Goal: Task Accomplishment & Management: Manage account settings

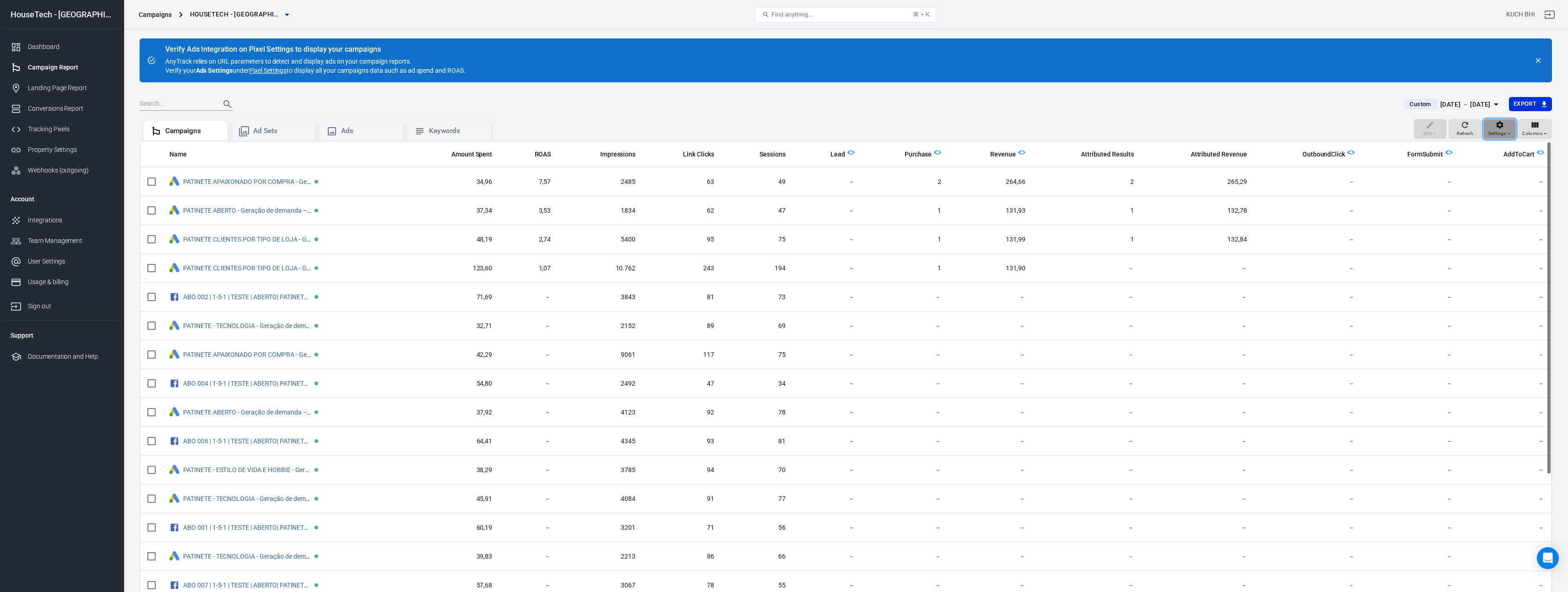
click at [1509, 134] on icon "button" at bounding box center [1509, 134] width 2 height 1
click at [1509, 163] on p "Display all campaigns" at bounding box center [1529, 168] width 61 height 10
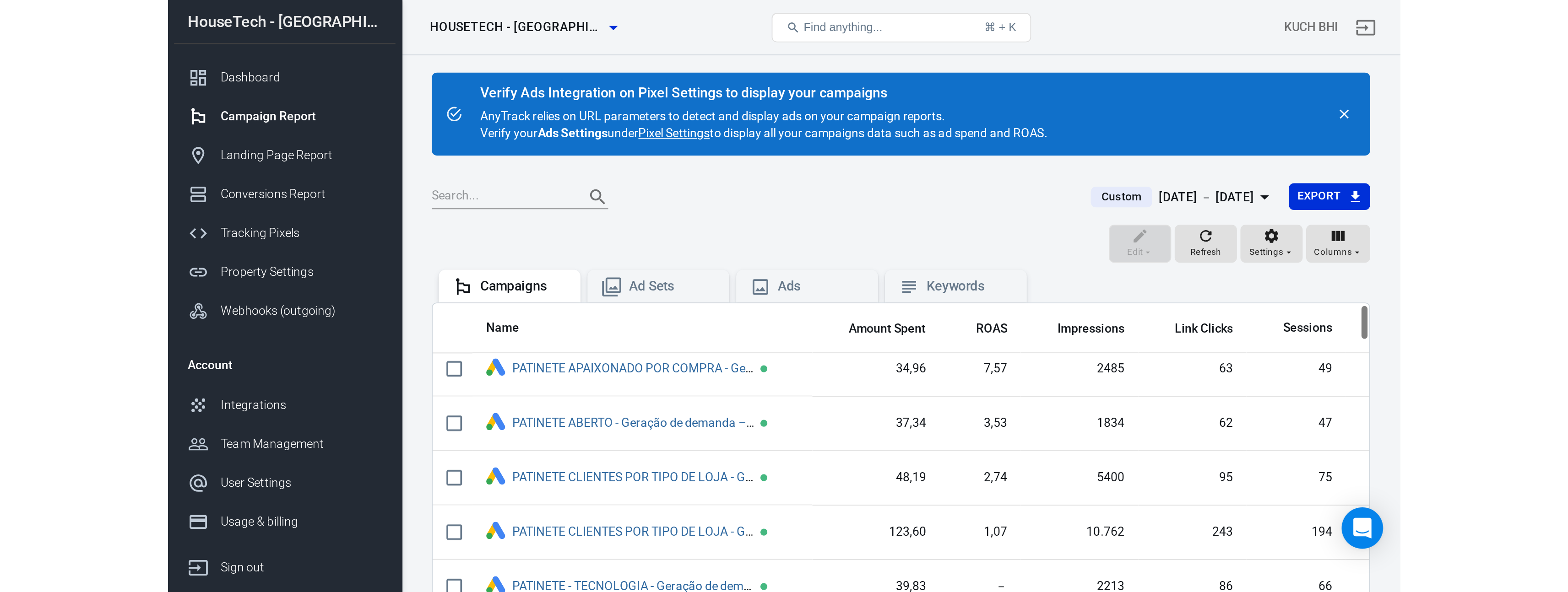
scroll to position [6, 0]
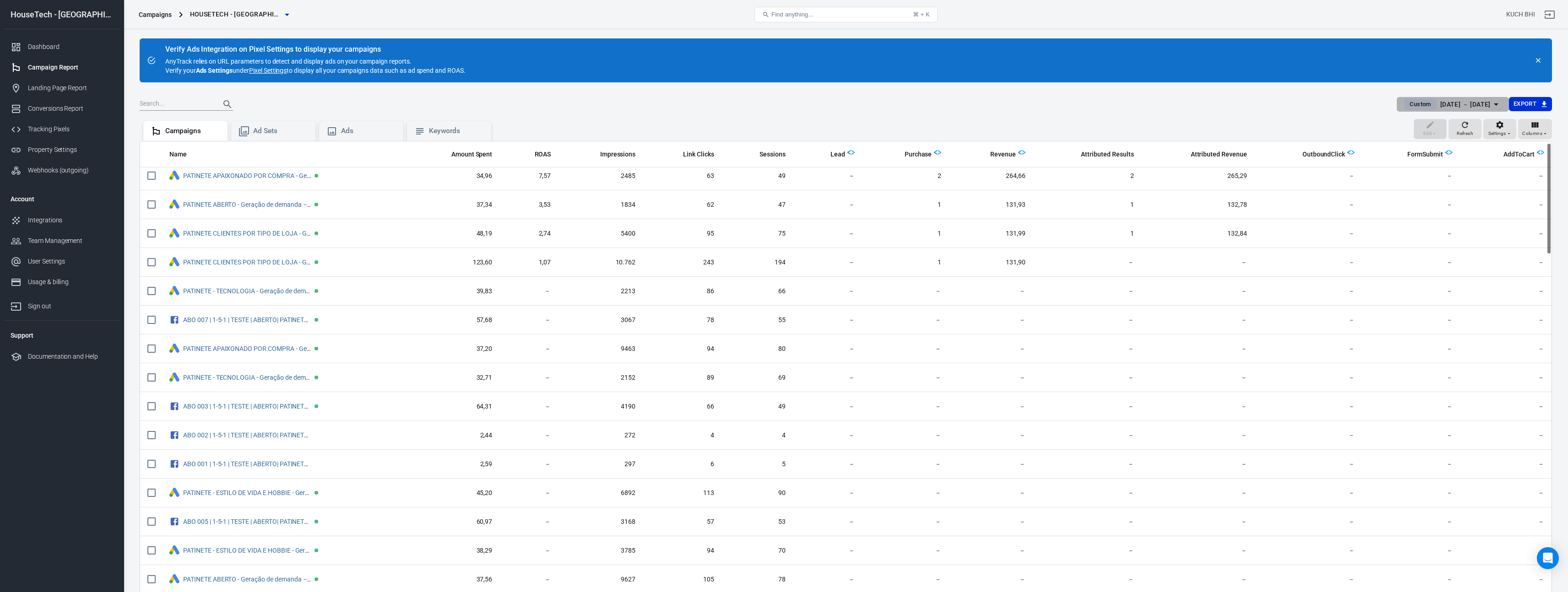
click at [1461, 104] on div "[DATE] － [DATE]" at bounding box center [1465, 104] width 50 height 12
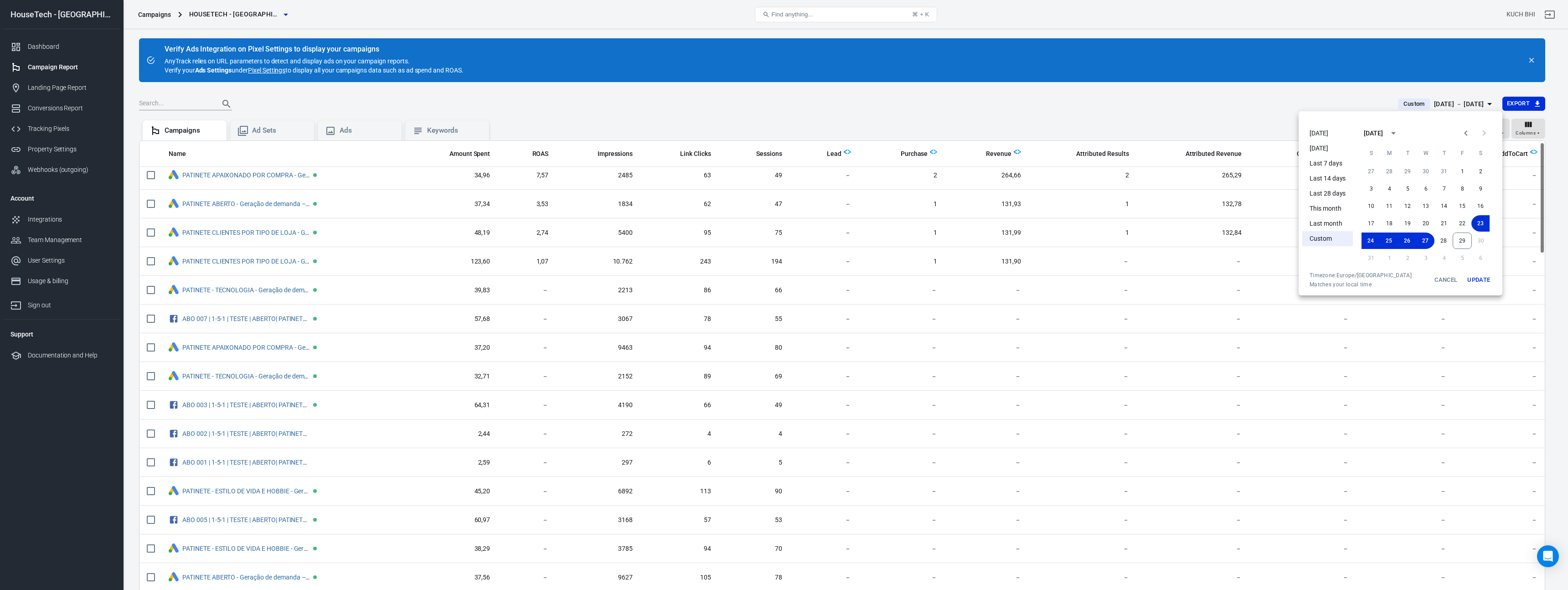
click at [1337, 181] on li "Last 14 days" at bounding box center [1327, 178] width 51 height 15
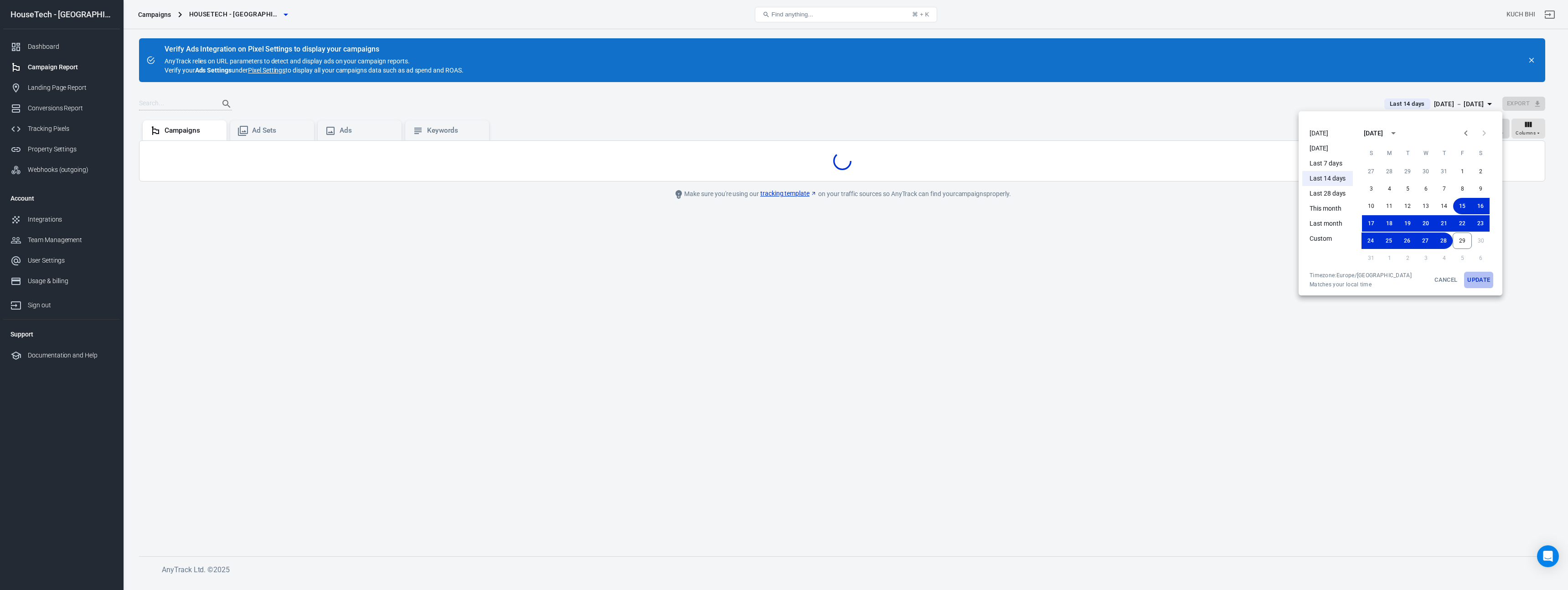
click at [1474, 279] on button "Update" at bounding box center [1479, 279] width 29 height 16
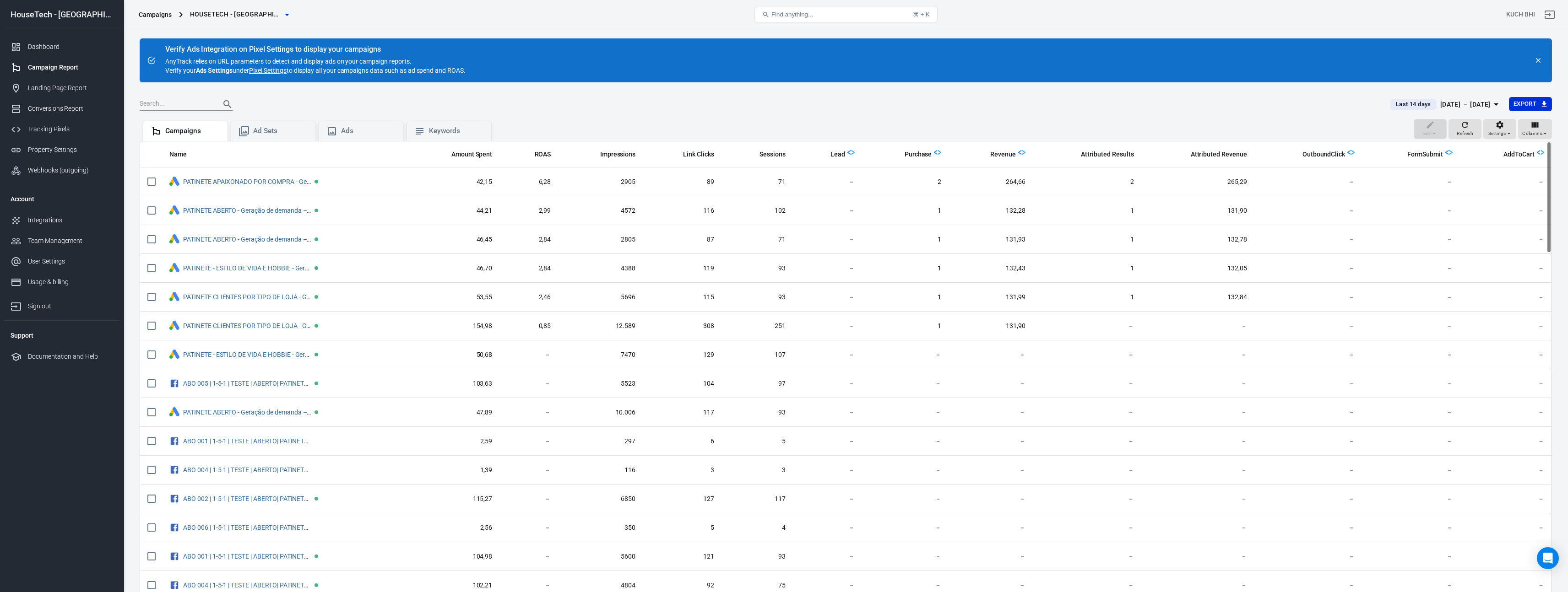
click at [1459, 109] on div "[DATE] － [DATE]" at bounding box center [1465, 104] width 50 height 12
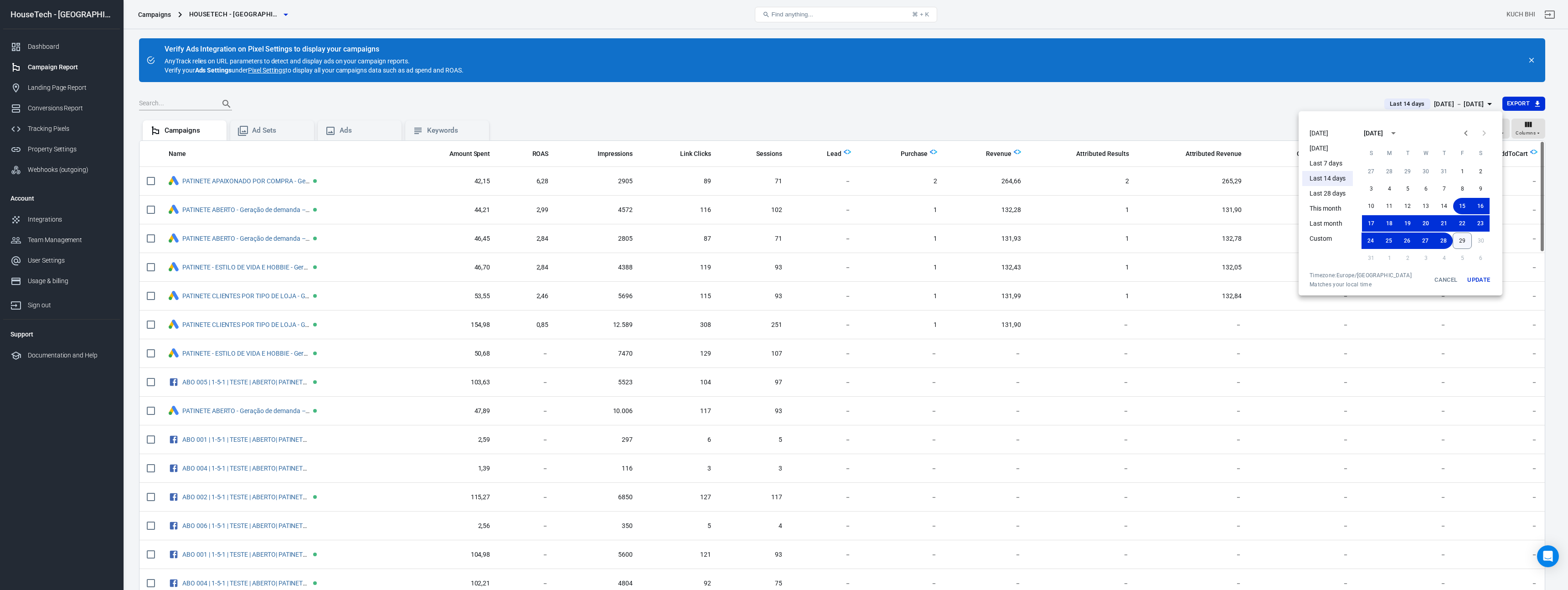
click at [1463, 242] on button "29" at bounding box center [1462, 241] width 19 height 16
click at [1459, 205] on button "15" at bounding box center [1462, 206] width 18 height 16
click at [1478, 279] on button "Update" at bounding box center [1479, 279] width 29 height 16
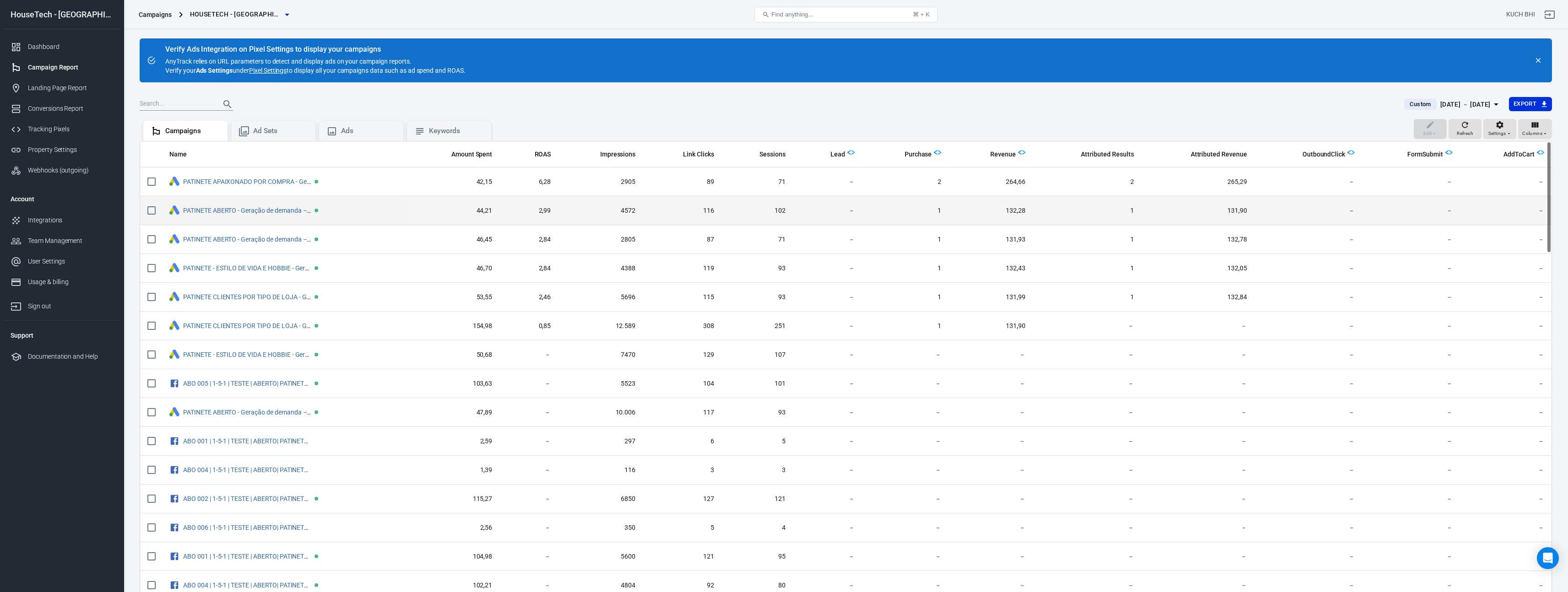
click at [154, 210] on input "scrollable content" at bounding box center [151, 210] width 19 height 19
checkbox input "true"
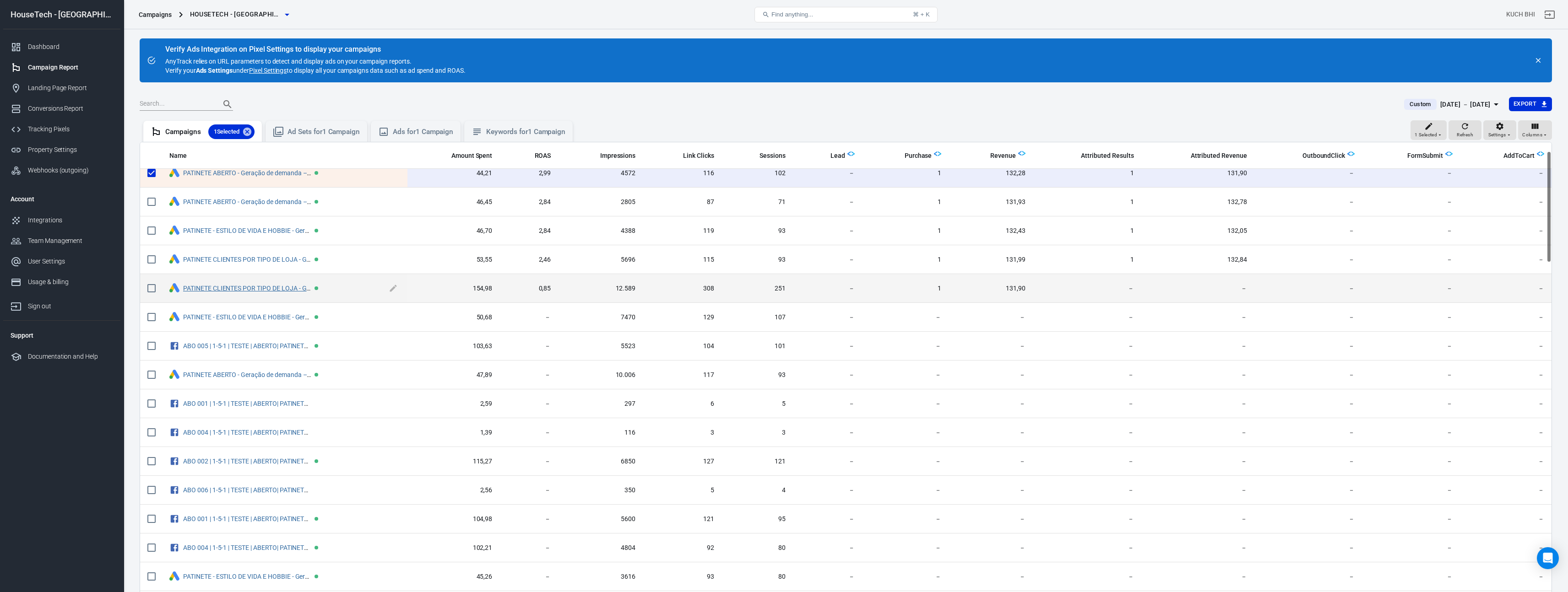
scroll to position [36, 0]
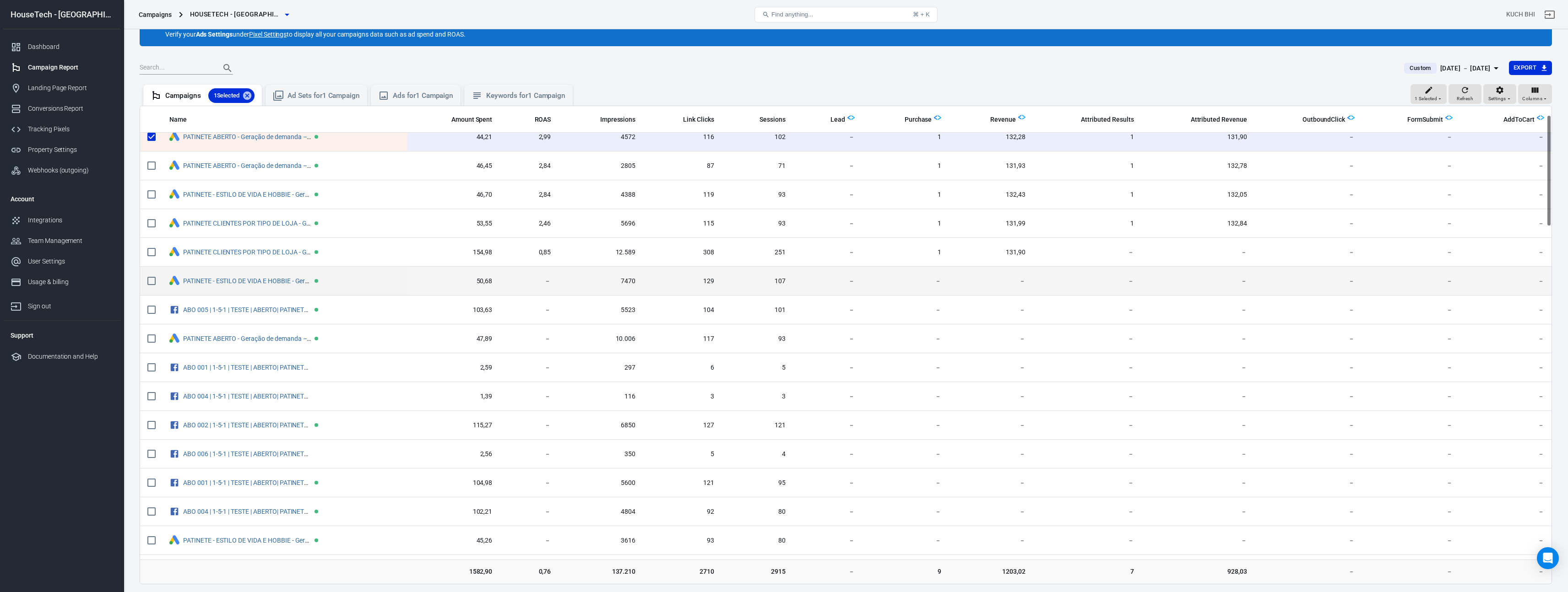
click at [150, 279] on input "scrollable content" at bounding box center [151, 280] width 19 height 19
checkbox input "true"
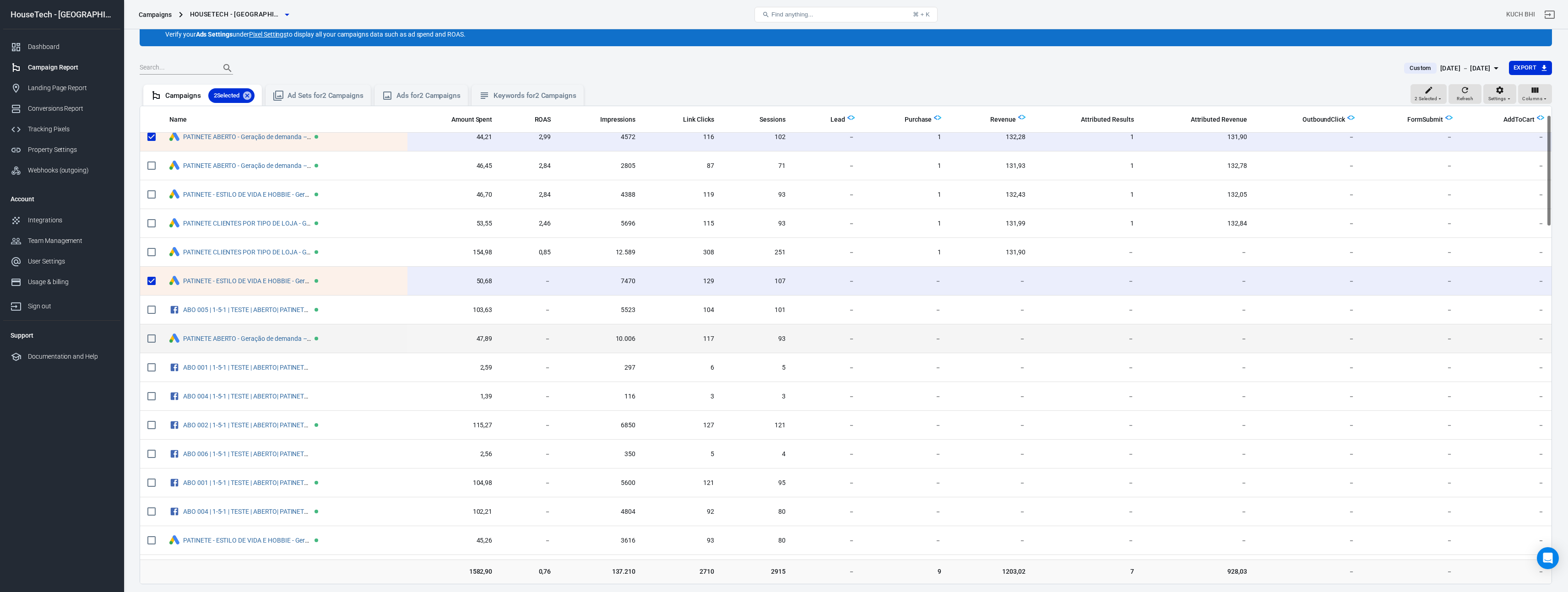
click at [155, 338] on input "scrollable content" at bounding box center [151, 338] width 19 height 19
checkbox input "true"
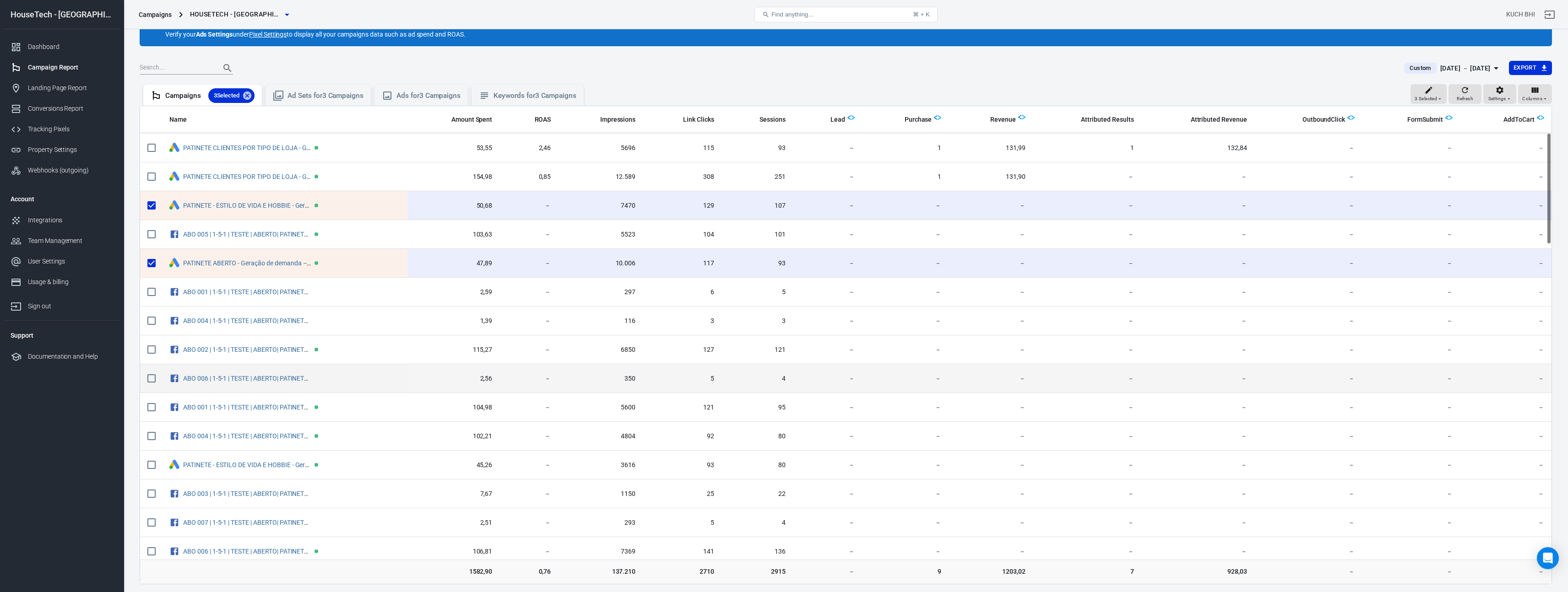
scroll to position [126, 0]
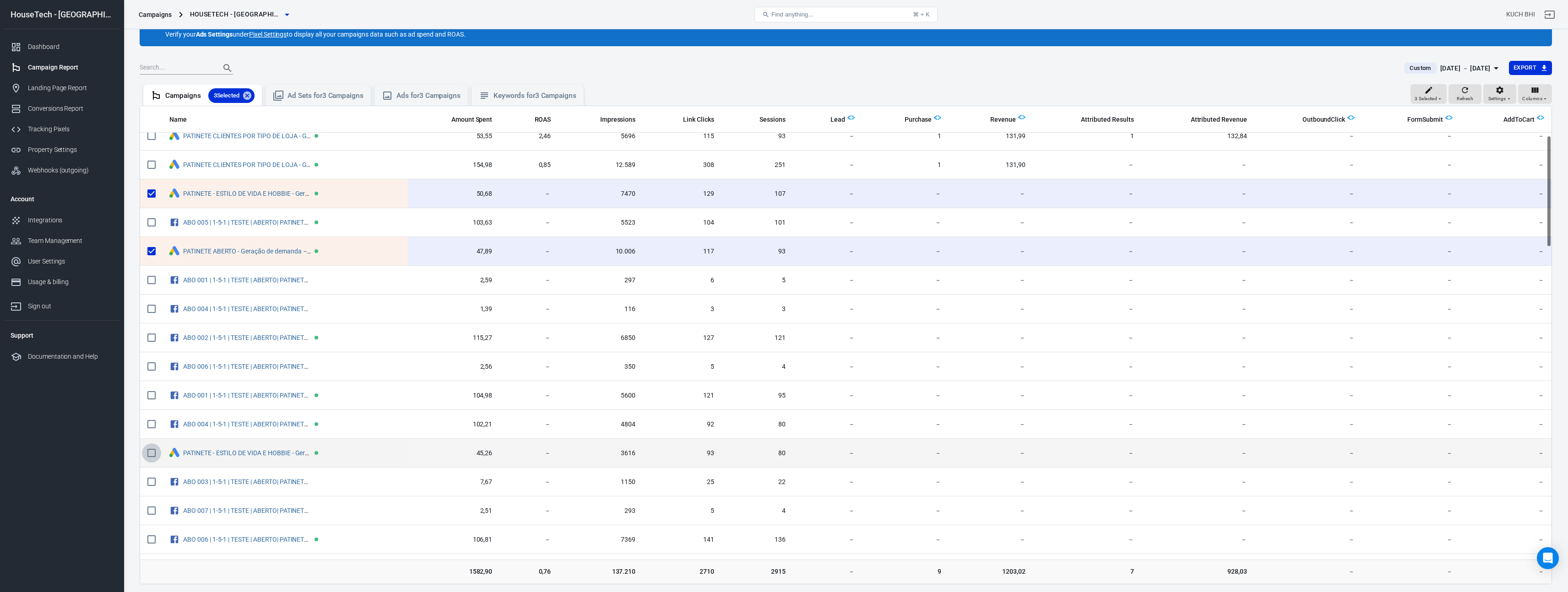
click at [152, 452] on input "scrollable content" at bounding box center [151, 453] width 19 height 19
checkbox input "true"
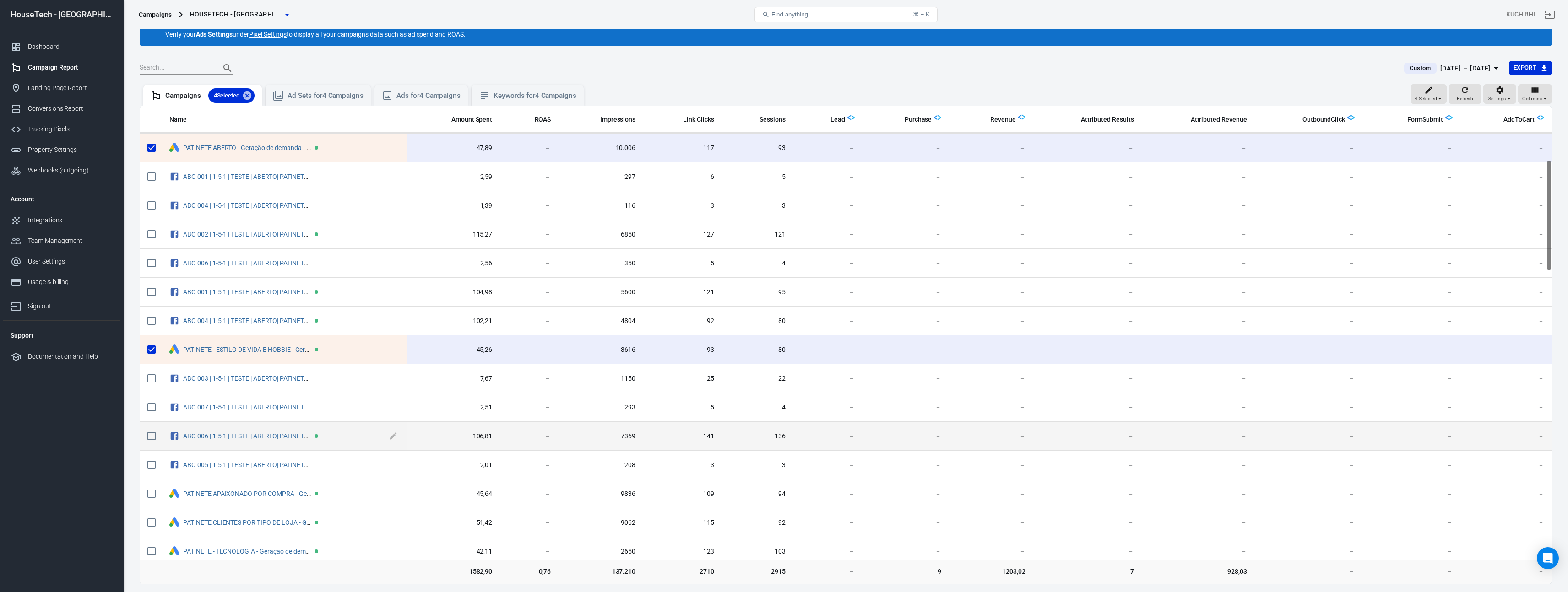
scroll to position [236, 0]
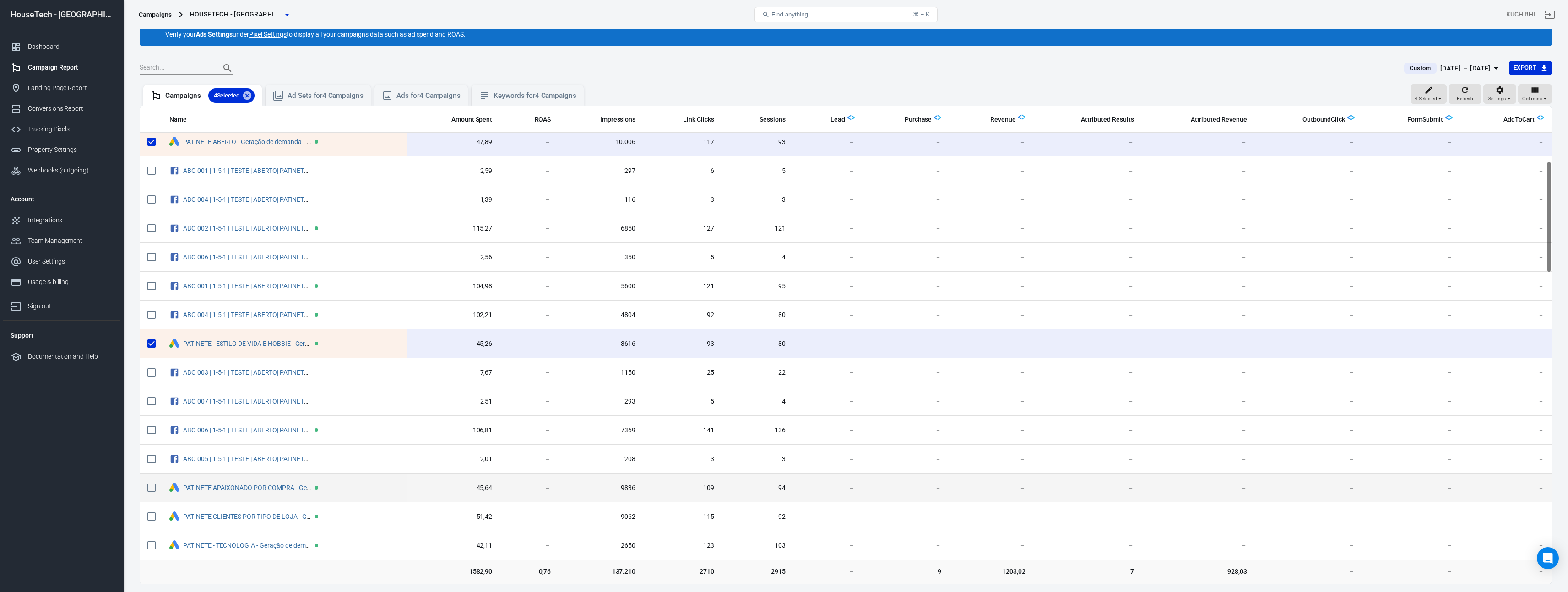
click at [160, 488] on input "scrollable content" at bounding box center [151, 488] width 19 height 19
checkbox input "true"
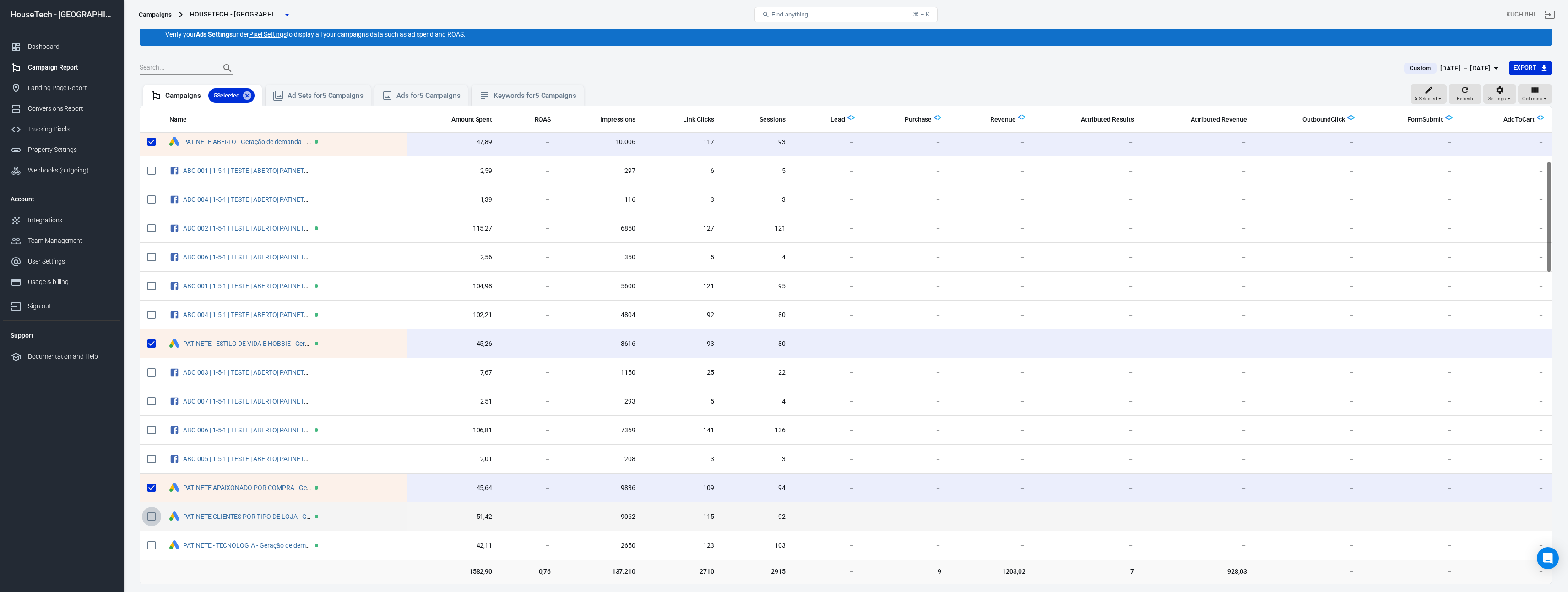
click at [158, 520] on input "scrollable content" at bounding box center [151, 516] width 19 height 19
checkbox input "true"
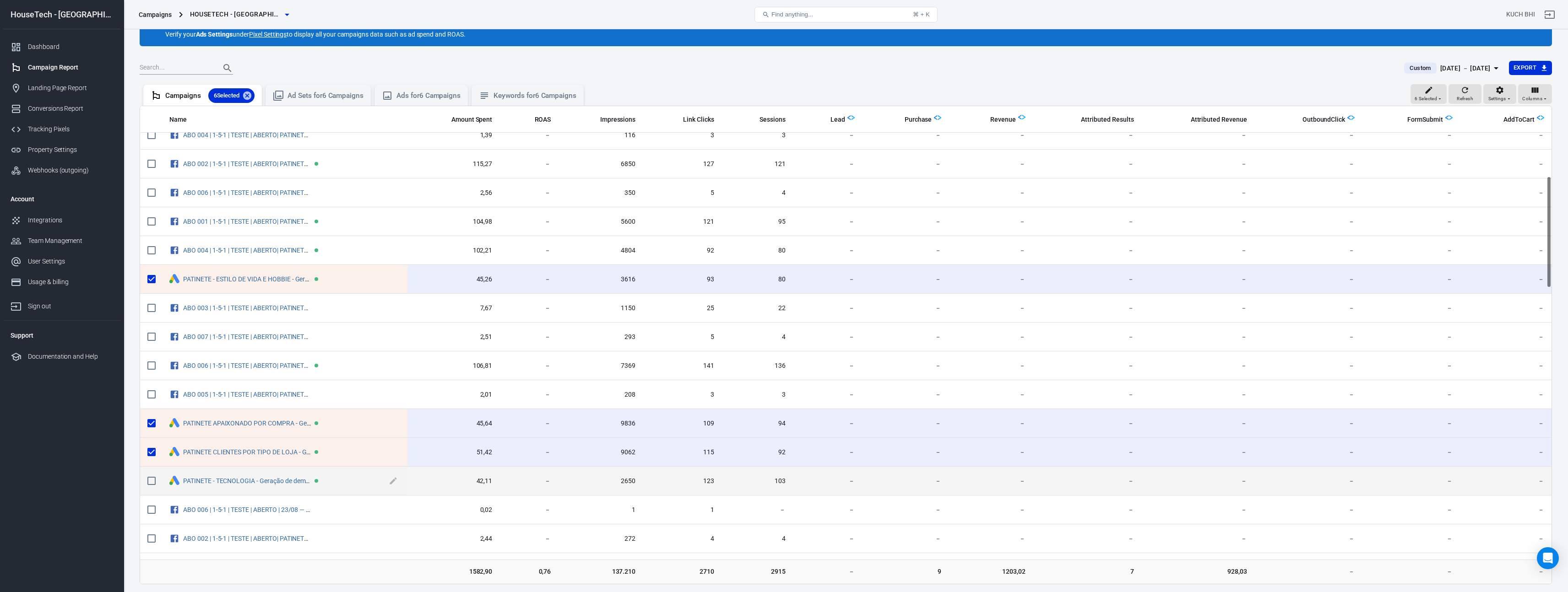
scroll to position [347, 0]
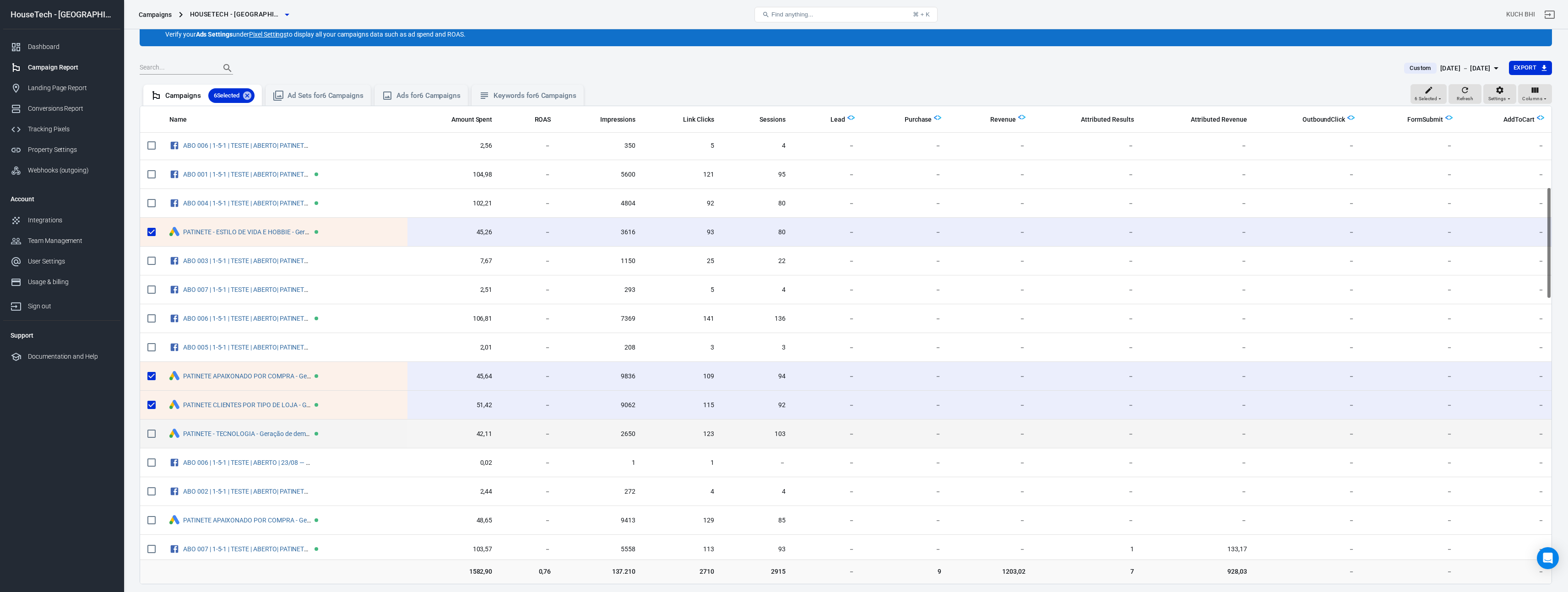
click at [156, 431] on input "scrollable content" at bounding box center [151, 433] width 19 height 19
checkbox input "true"
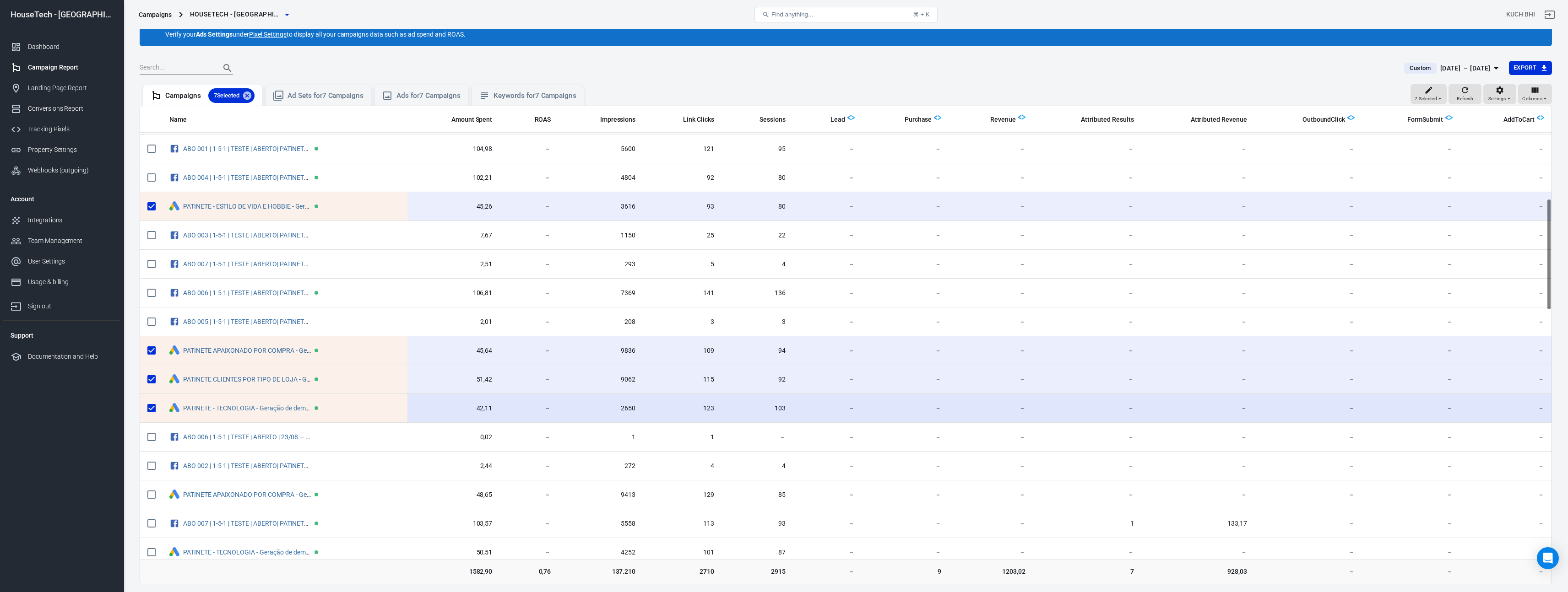
scroll to position [401, 0]
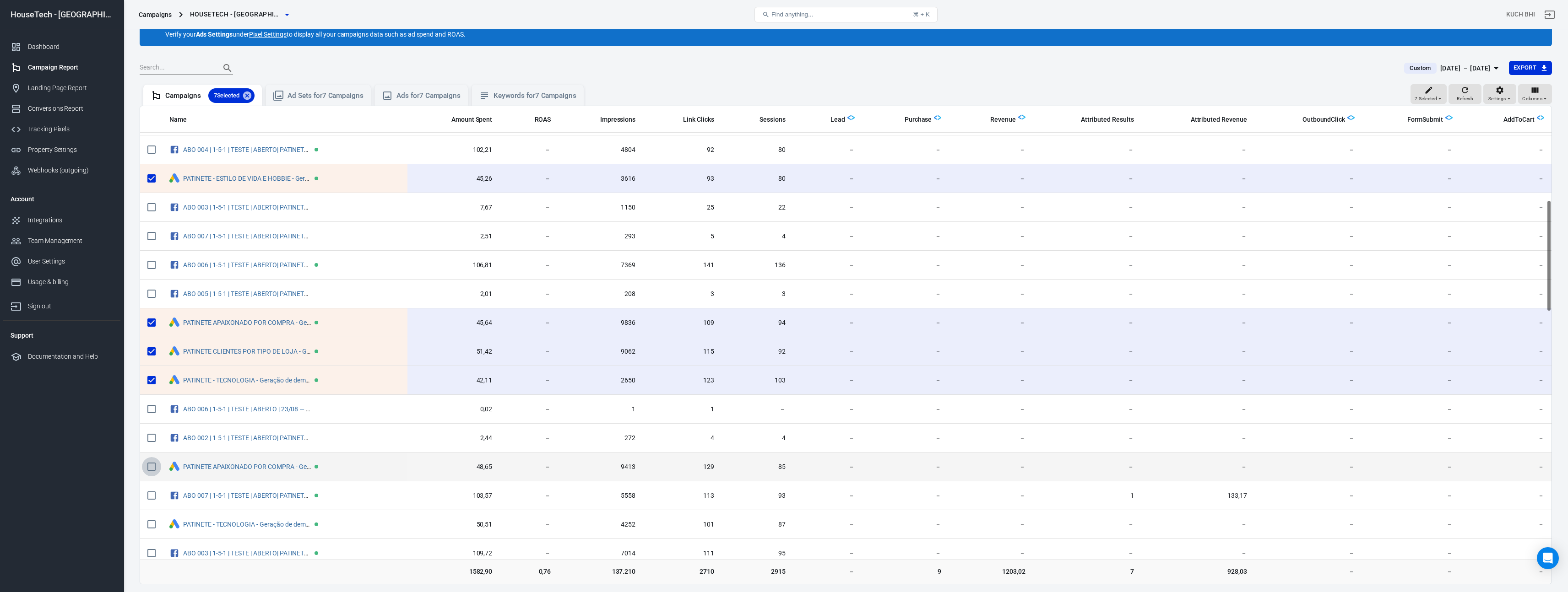
click at [145, 469] on input "scrollable content" at bounding box center [151, 466] width 19 height 19
checkbox input "true"
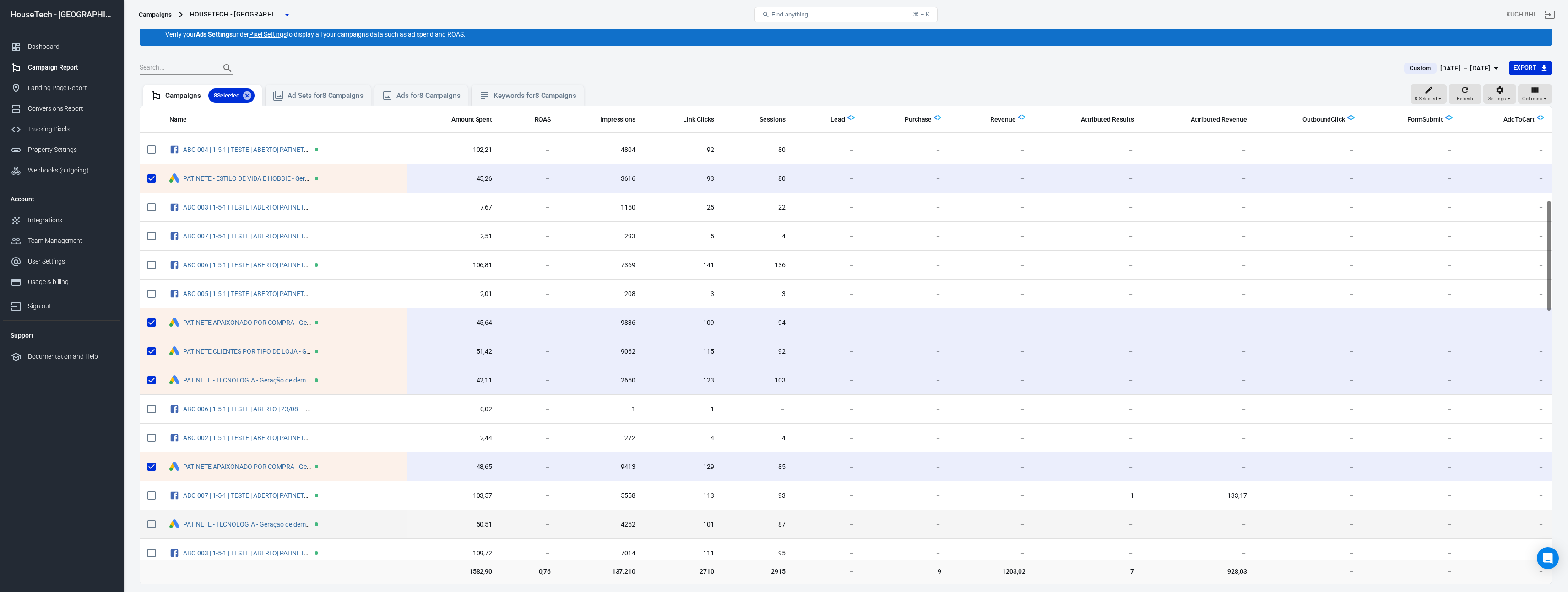
click at [158, 524] on input "scrollable content" at bounding box center [151, 524] width 19 height 19
checkbox input "true"
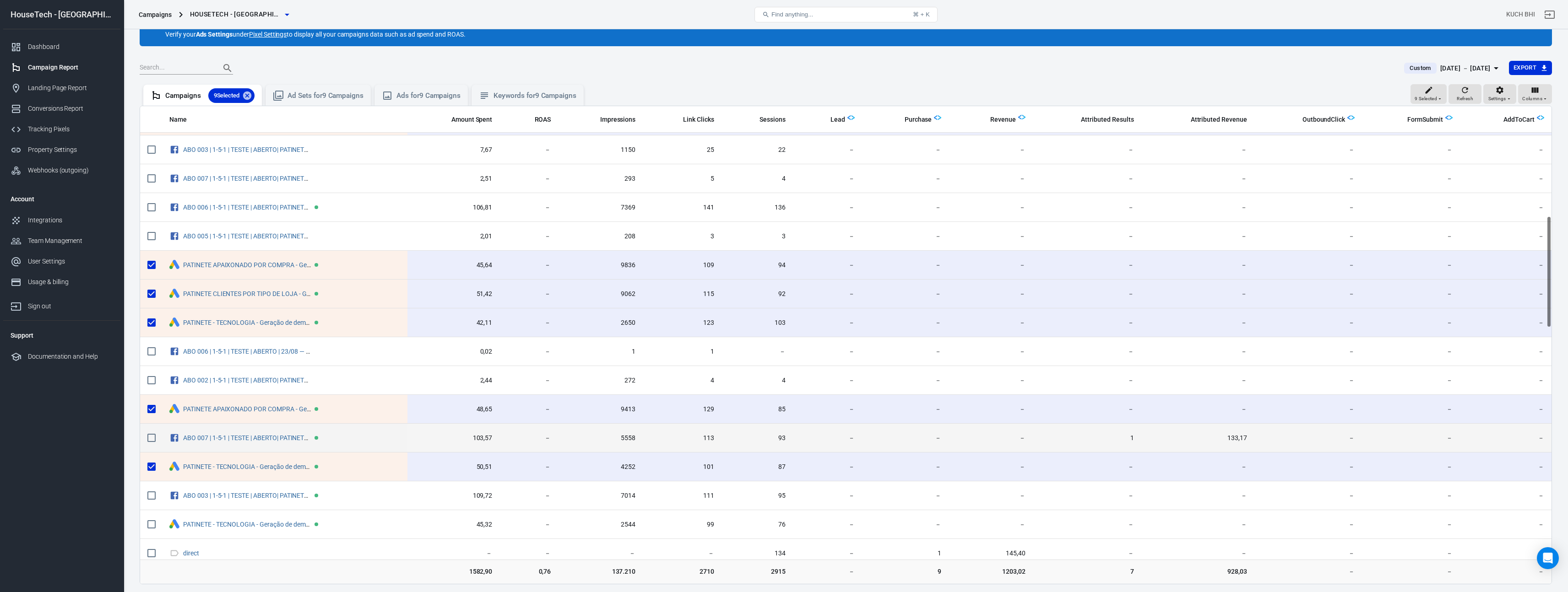
scroll to position [470, 0]
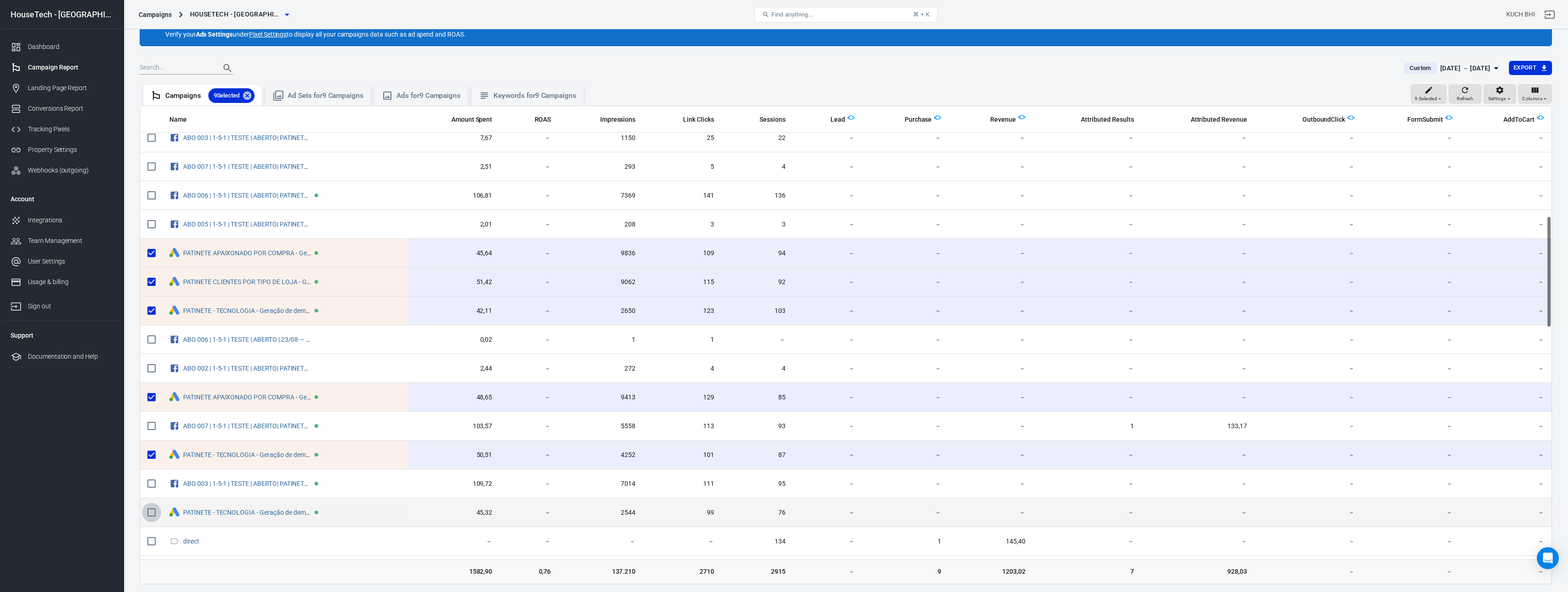
click at [153, 518] on input "scrollable content" at bounding box center [151, 512] width 19 height 19
checkbox input "true"
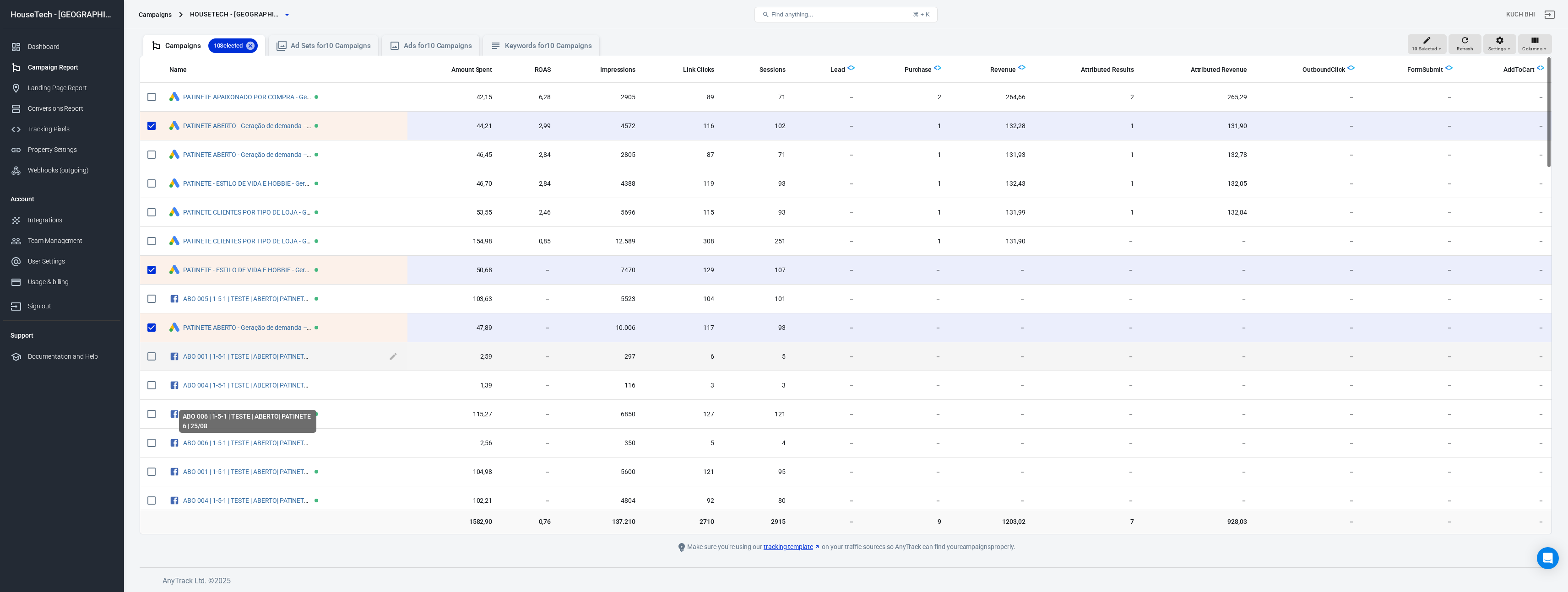
scroll to position [0, 0]
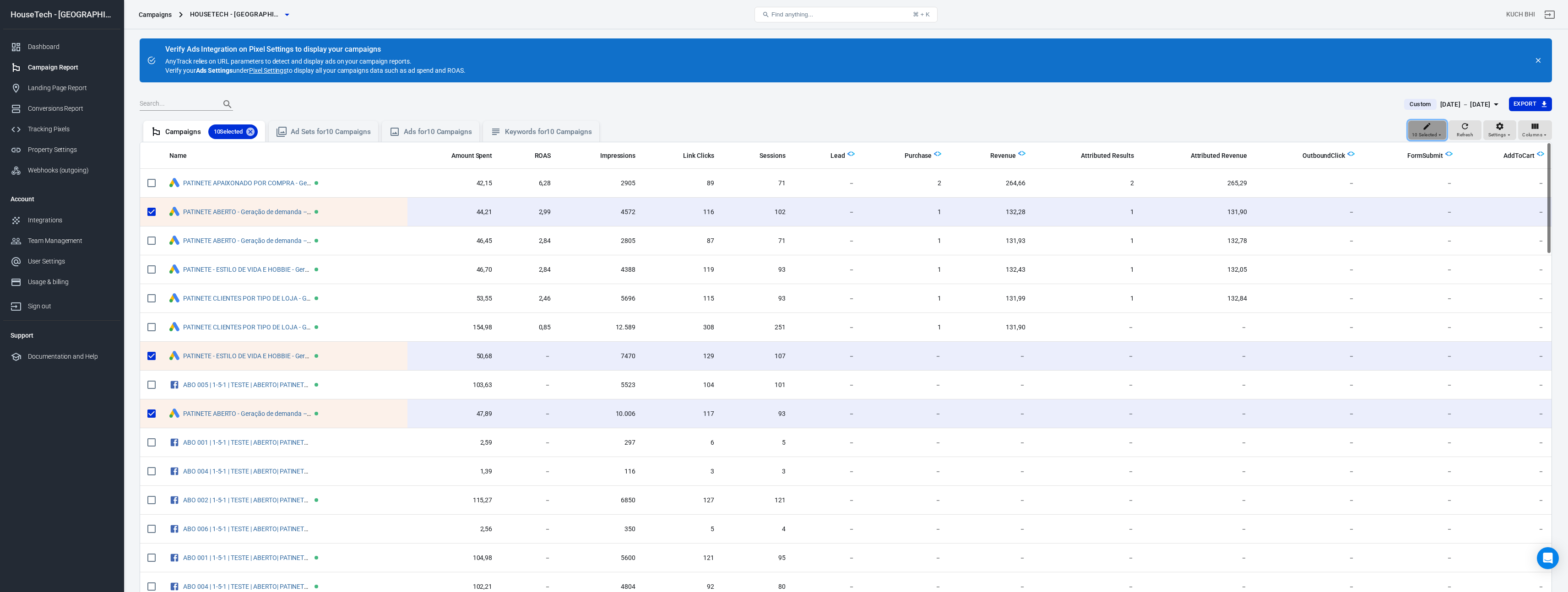
click at [1432, 134] on span "10 Selected" at bounding box center [1424, 134] width 25 height 8
click at [155, 212] on div at bounding box center [787, 296] width 1575 height 592
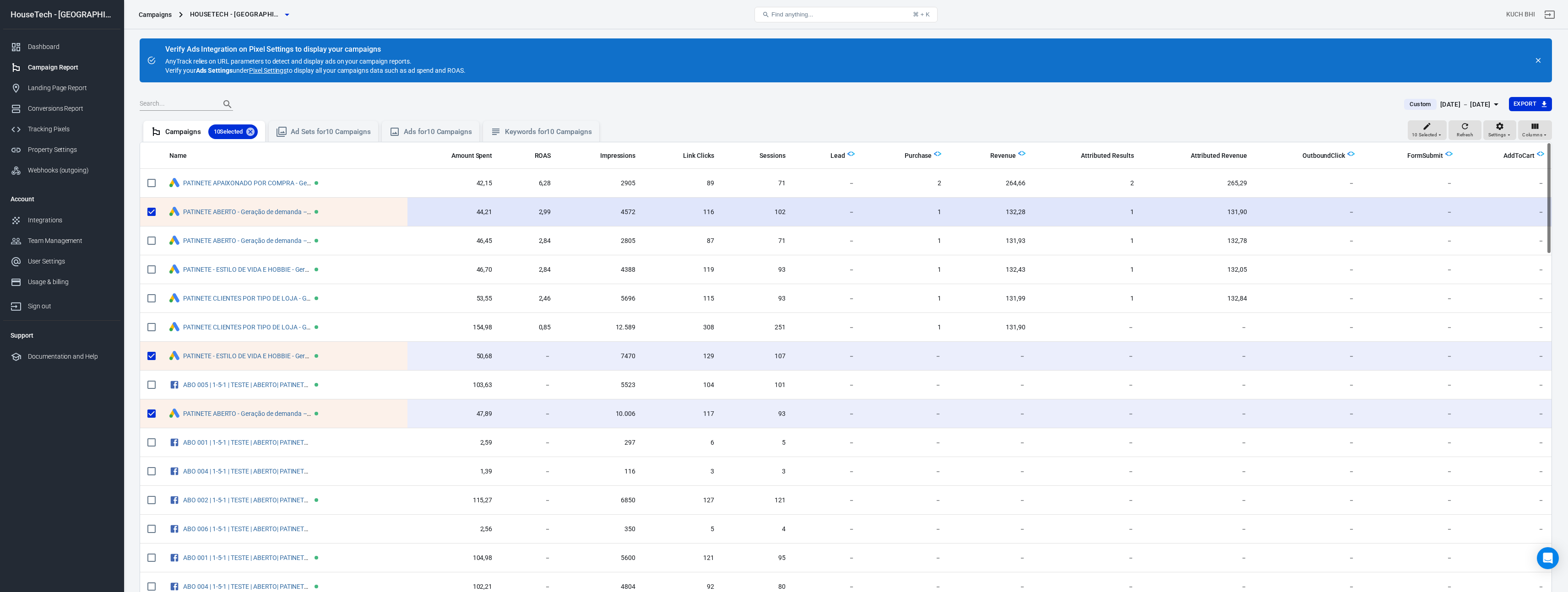
click at [152, 212] on input "scrollable content" at bounding box center [151, 211] width 19 height 19
checkbox input "false"
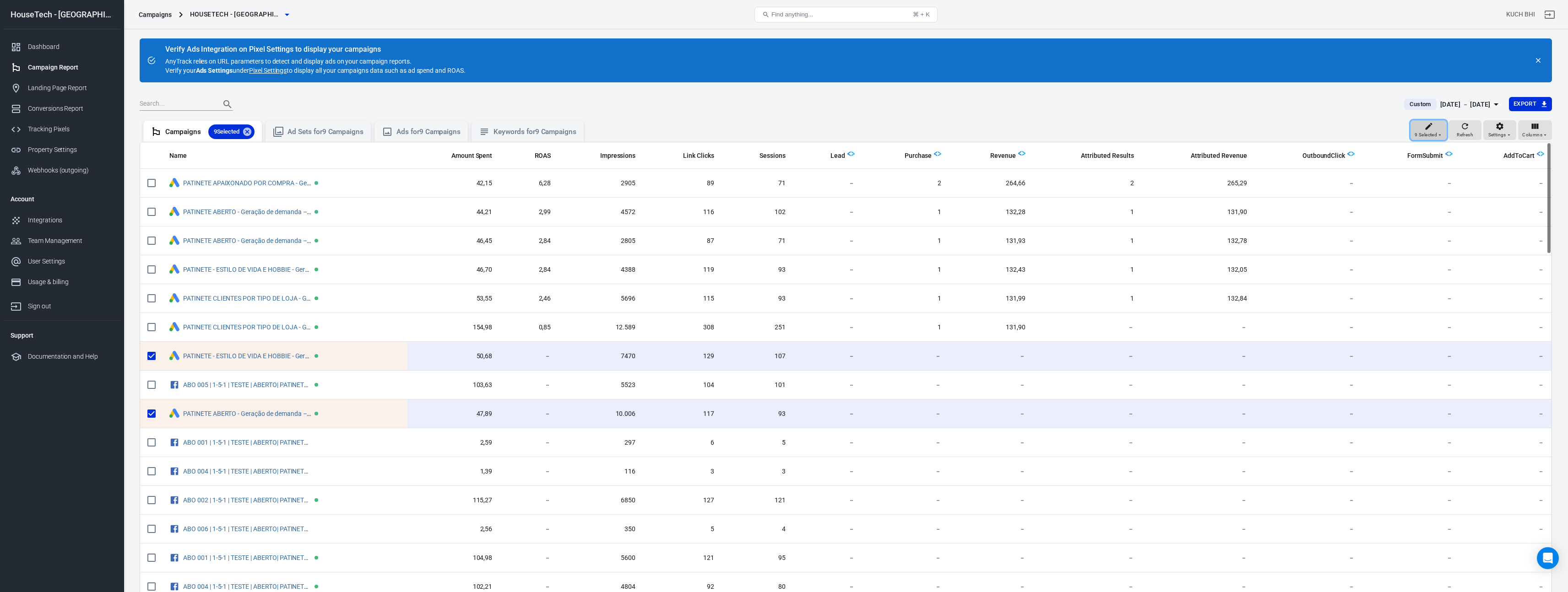
click at [1440, 135] on icon "button" at bounding box center [1440, 134] width 6 height 5
click at [1452, 178] on p "Pause" at bounding box center [1446, 177] width 18 height 10
